Goal: Navigation & Orientation: Understand site structure

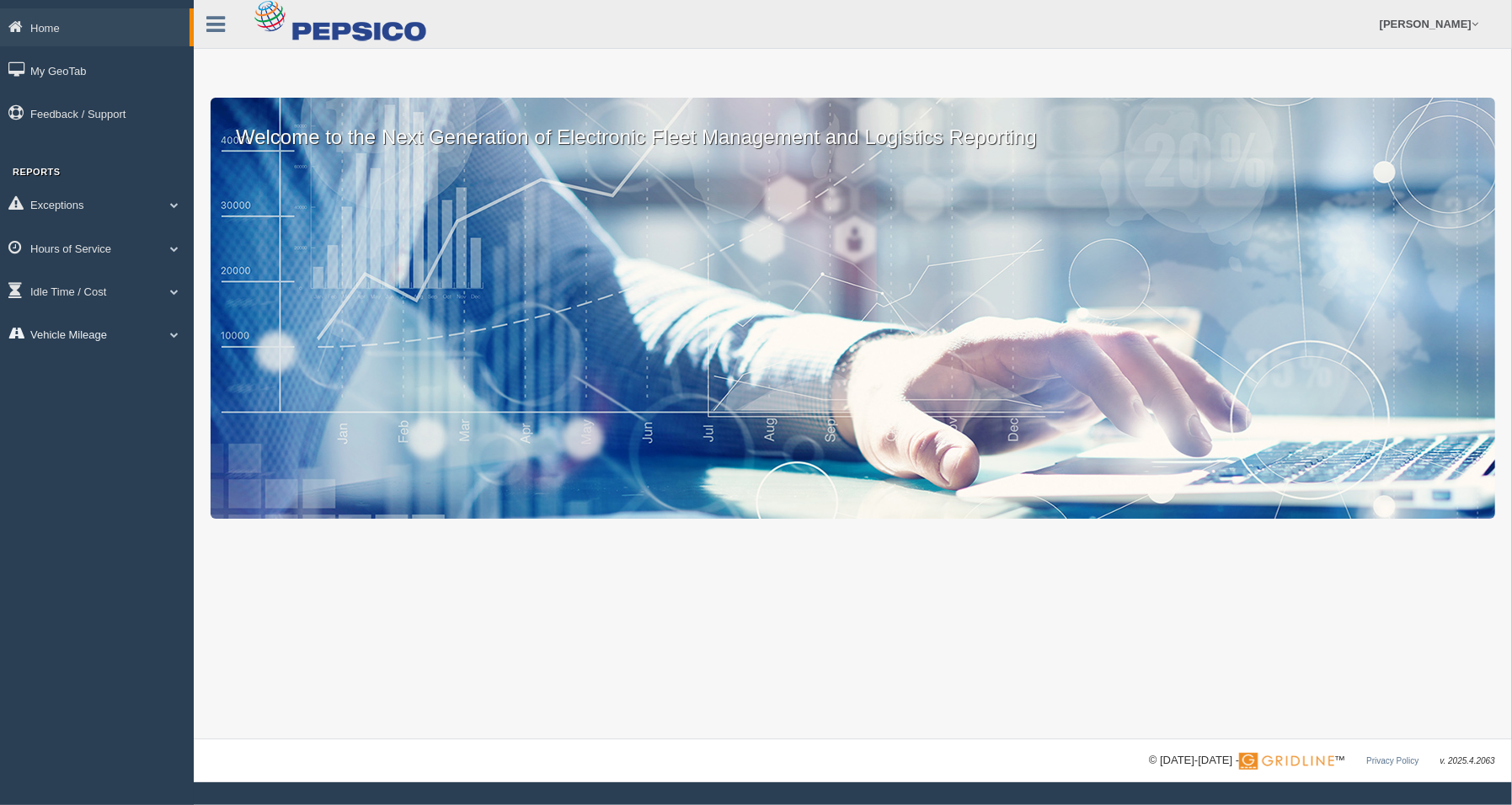
click at [171, 333] on span at bounding box center [174, 335] width 22 height 9
click at [171, 287] on span at bounding box center [174, 291] width 22 height 9
click at [174, 245] on span at bounding box center [174, 249] width 22 height 9
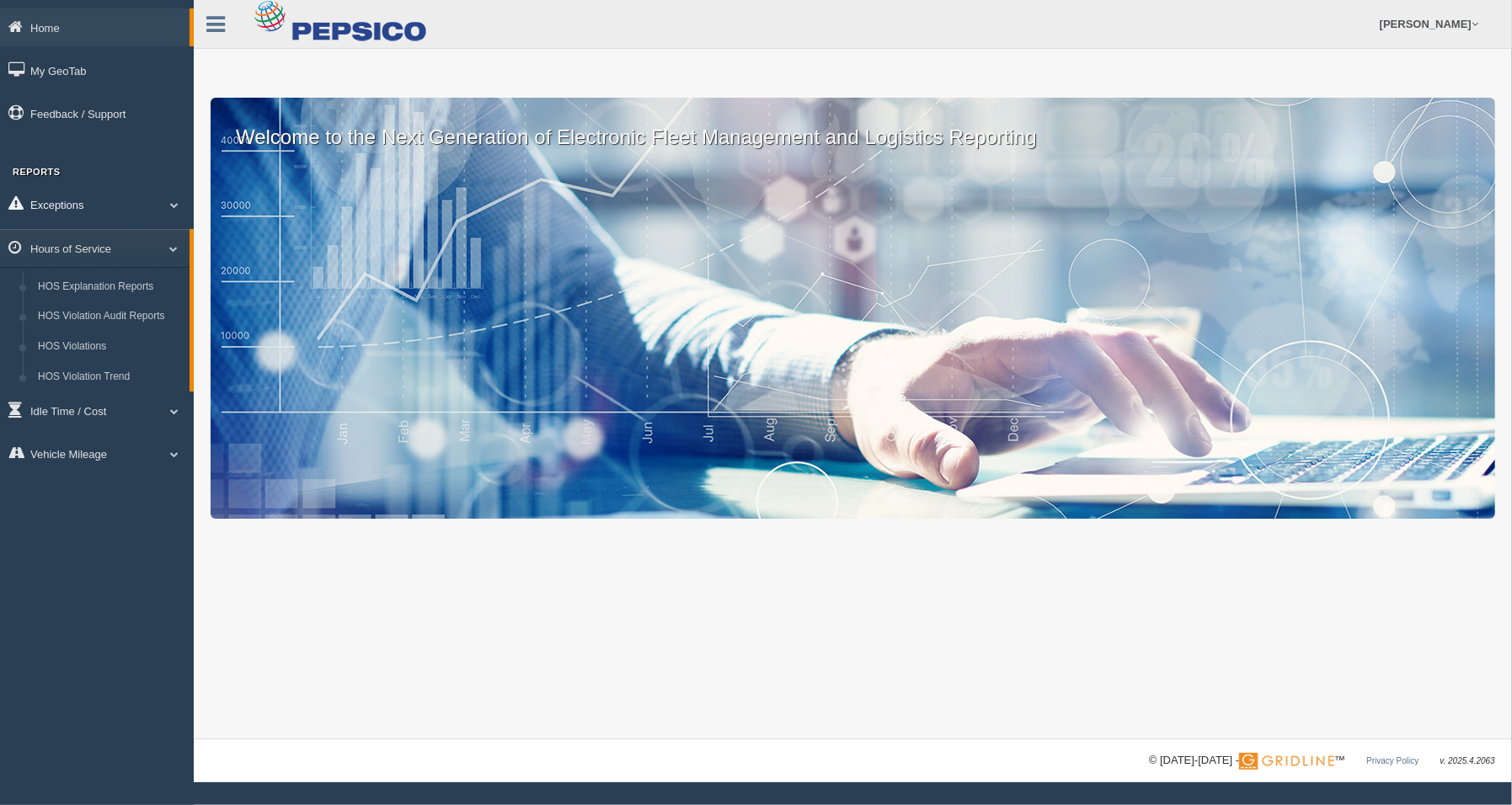
click at [174, 200] on span at bounding box center [174, 205] width 22 height 9
click at [36, 19] on link "Home" at bounding box center [95, 27] width 190 height 38
